Goal: Navigation & Orientation: Understand site structure

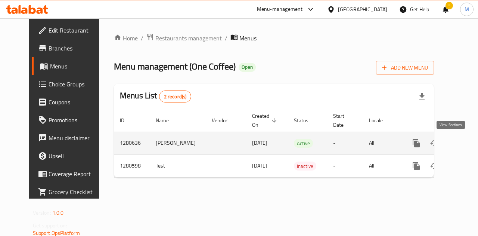
click at [466, 142] on icon "enhanced table" at bounding box center [470, 143] width 9 height 9
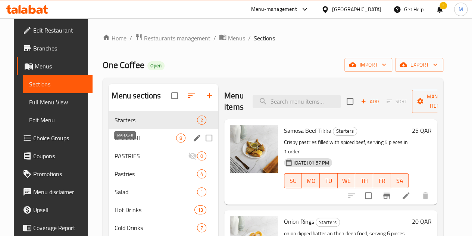
click at [132, 142] on span "MAHASHI" at bounding box center [146, 137] width 62 height 9
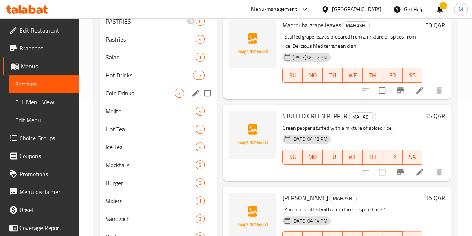
scroll to position [100, 0]
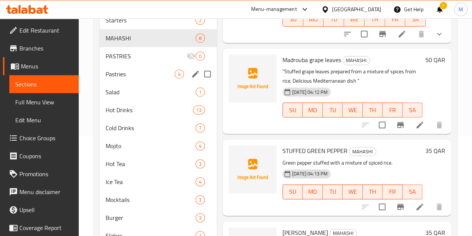
click at [120, 83] on div "Pastries 4" at bounding box center [158, 74] width 117 height 18
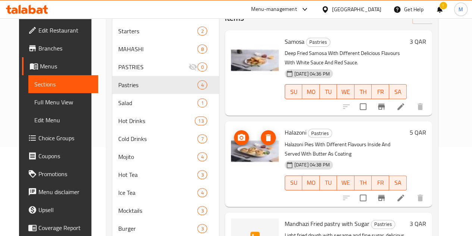
scroll to position [62, 0]
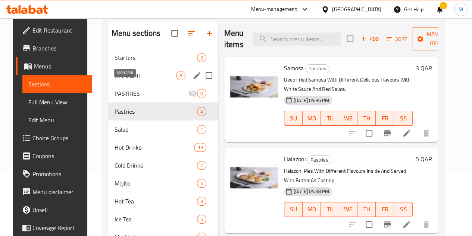
click at [125, 80] on span "MAHASHI" at bounding box center [145, 75] width 62 height 9
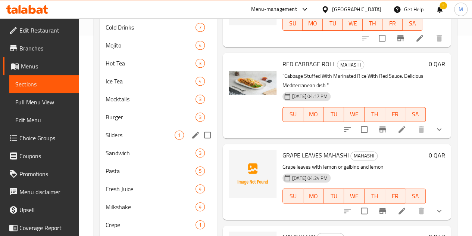
scroll to position [212, 0]
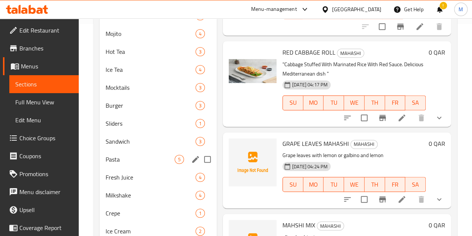
click at [128, 164] on span "Pasta" at bounding box center [140, 159] width 69 height 9
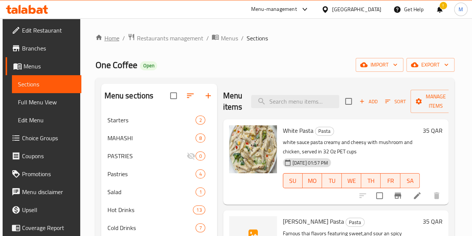
click at [108, 39] on link "Home" at bounding box center [107, 38] width 24 height 9
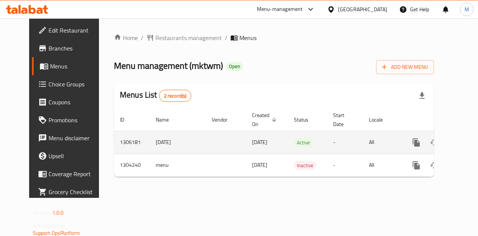
click at [466, 138] on icon "enhanced table" at bounding box center [470, 142] width 9 height 9
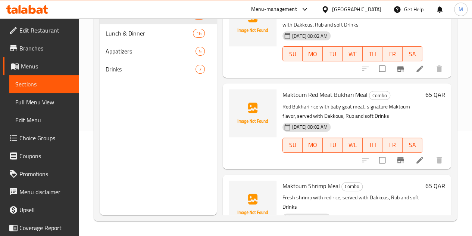
scroll to position [826, 0]
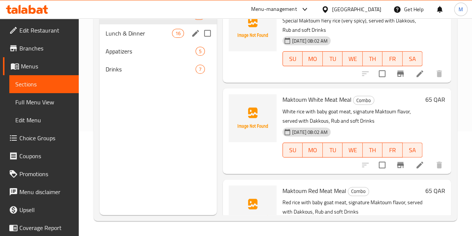
click at [122, 38] on span "Lunch & Dinner" at bounding box center [139, 33] width 66 height 9
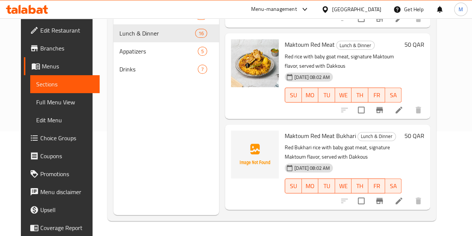
scroll to position [1137, 0]
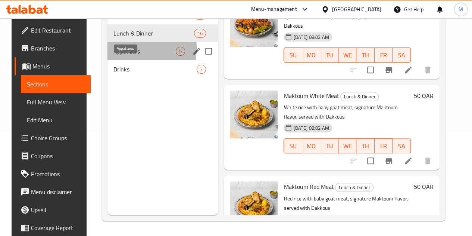
click at [123, 56] on span "Appatizers" at bounding box center [145, 51] width 62 height 9
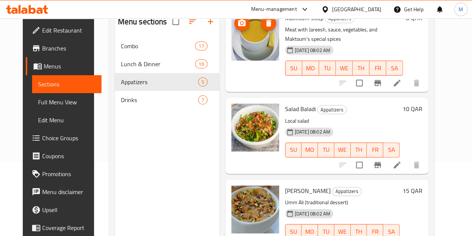
scroll to position [105, 0]
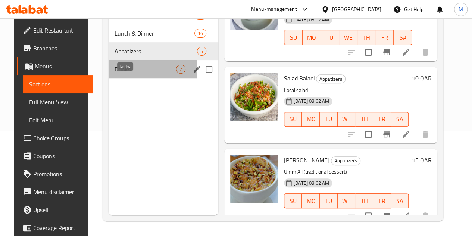
click at [122, 74] on span "Drinks" at bounding box center [146, 69] width 62 height 9
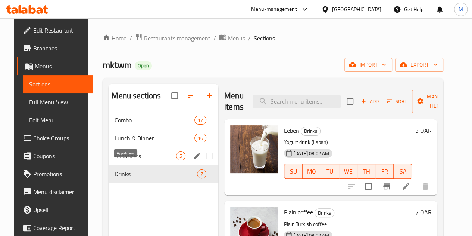
click at [131, 160] on span "Appatizers" at bounding box center [146, 155] width 62 height 9
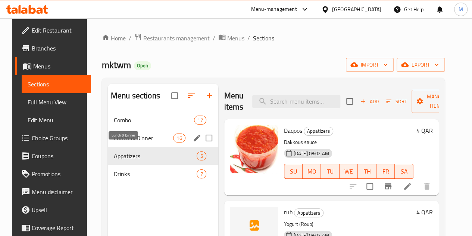
click at [127, 142] on span "Lunch & Dinner" at bounding box center [143, 137] width 59 height 9
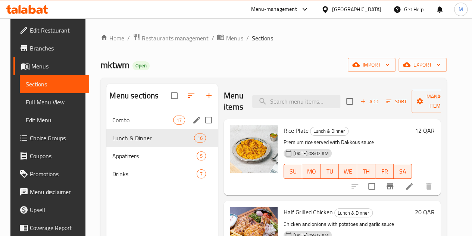
click at [129, 124] on span "Combo" at bounding box center [142, 119] width 60 height 9
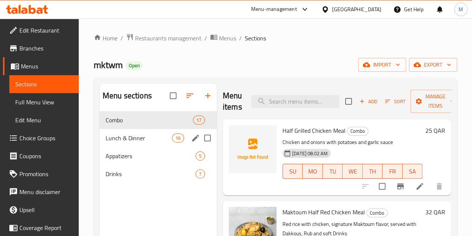
click at [133, 142] on span "Lunch & Dinner" at bounding box center [139, 137] width 66 height 9
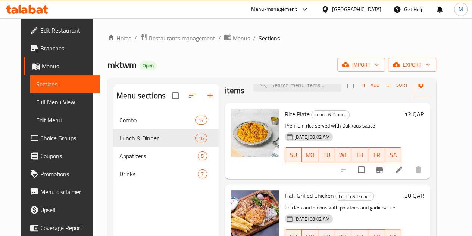
click at [110, 40] on link "Home" at bounding box center [120, 38] width 24 height 9
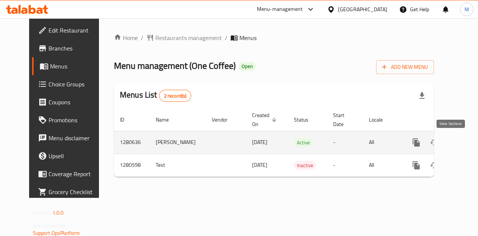
click at [466, 144] on icon "enhanced table" at bounding box center [470, 142] width 9 height 9
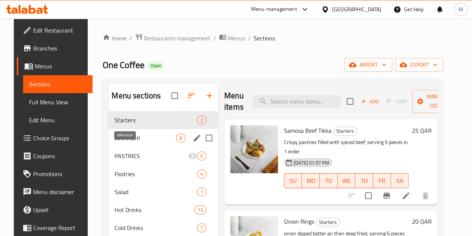
click at [125, 142] on span "MAHASHI" at bounding box center [146, 137] width 62 height 9
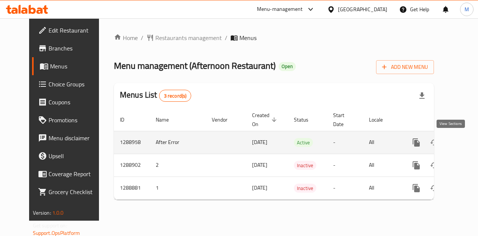
click at [466, 140] on icon "enhanced table" at bounding box center [470, 142] width 9 height 9
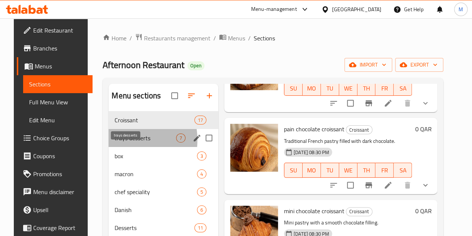
click at [115, 142] on span "trays desserts" at bounding box center [146, 137] width 62 height 9
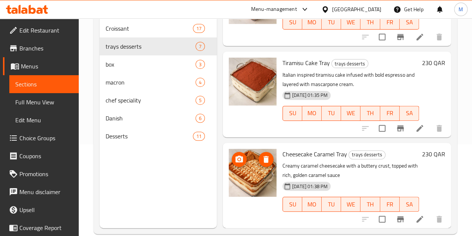
scroll to position [105, 0]
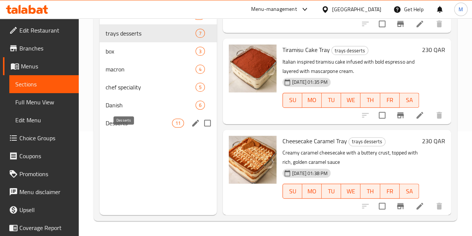
click at [131, 127] on span "Desserts" at bounding box center [139, 122] width 66 height 9
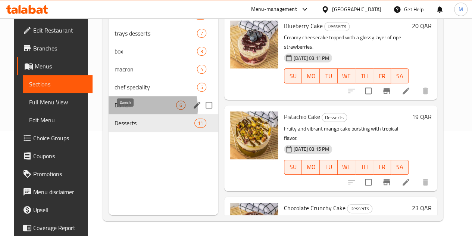
click at [124, 109] on span "Danish" at bounding box center [146, 104] width 62 height 9
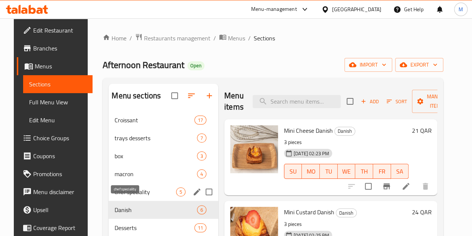
click at [122, 196] on span "chef speciality" at bounding box center [146, 191] width 62 height 9
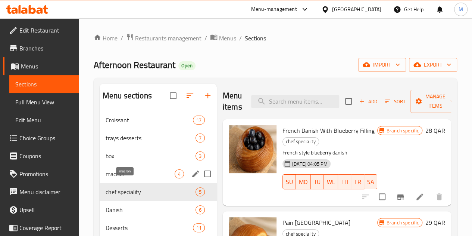
click at [130, 178] on span "macron" at bounding box center [140, 173] width 69 height 9
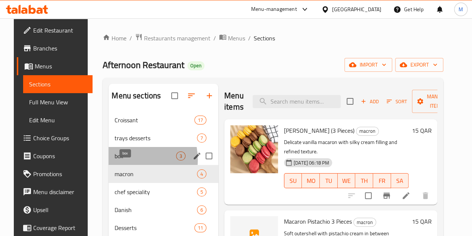
click at [116, 160] on span "box" at bounding box center [146, 155] width 62 height 9
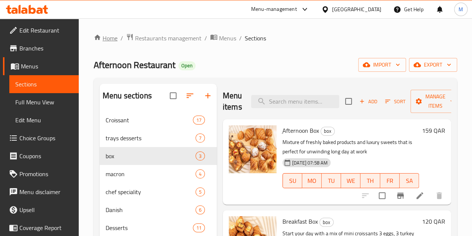
click at [107, 37] on link "Home" at bounding box center [106, 38] width 24 height 9
